Goal: Obtain resource: Download file/media

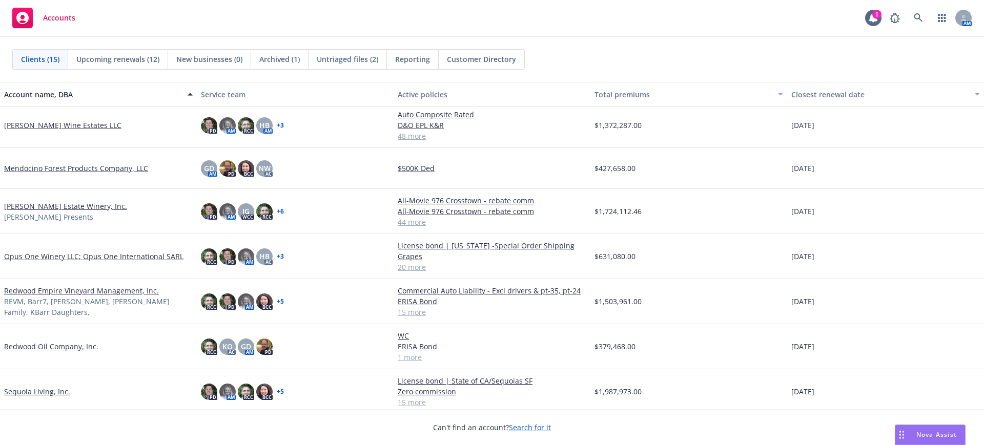
scroll to position [256, 0]
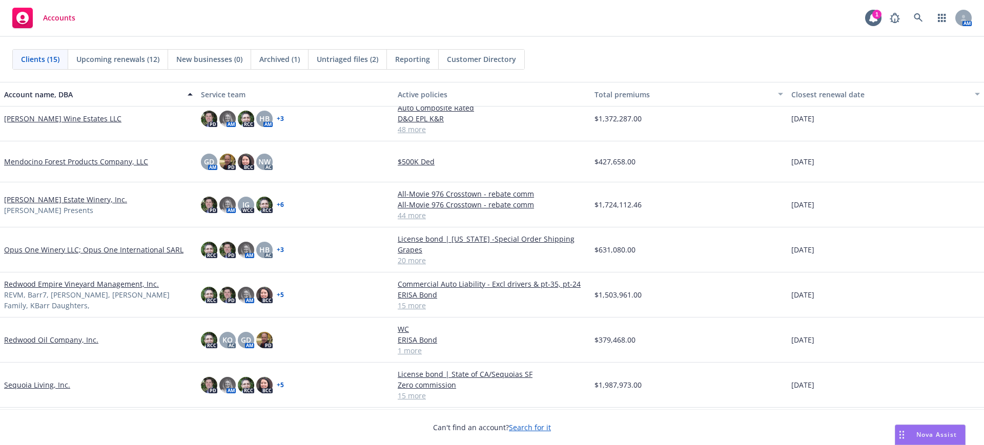
click at [69, 288] on link "Redwood Empire Vineyard Management, Inc." at bounding box center [81, 284] width 155 height 11
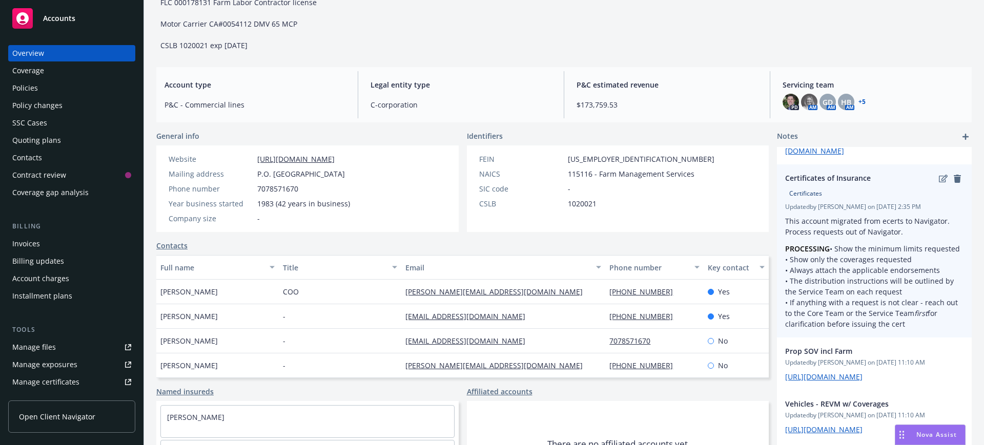
scroll to position [128, 0]
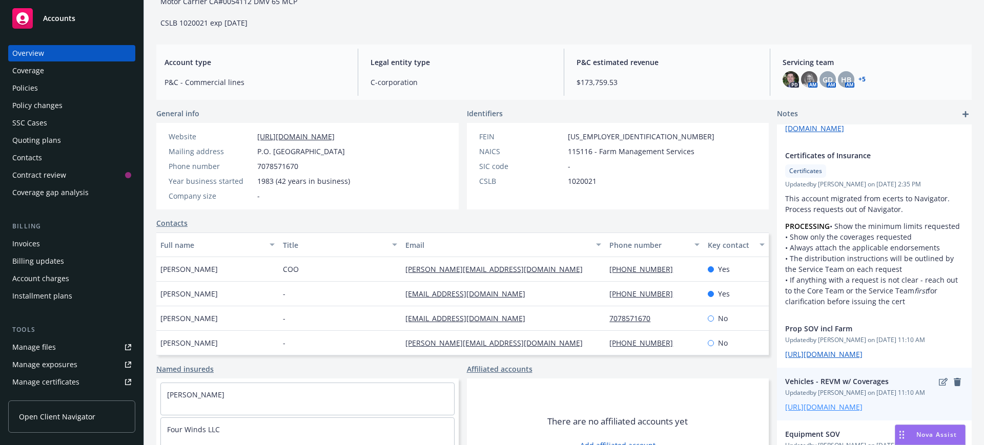
click at [817, 402] on link "[URL][DOMAIN_NAME]" at bounding box center [823, 407] width 77 height 10
